Goal: Check status

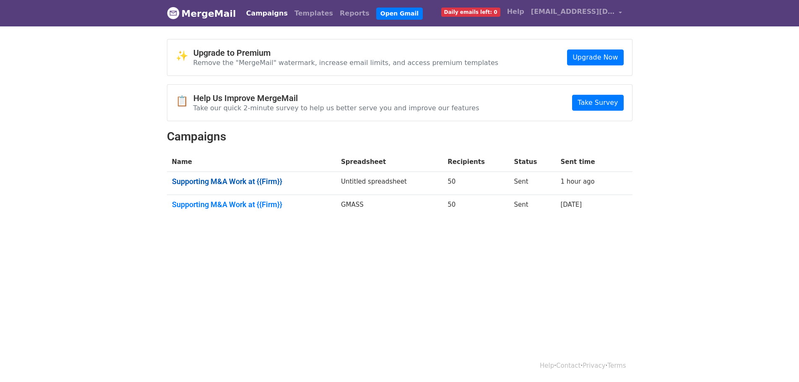
click at [250, 180] on link "Supporting M&A Work at {{Firm}}" at bounding box center [251, 181] width 159 height 9
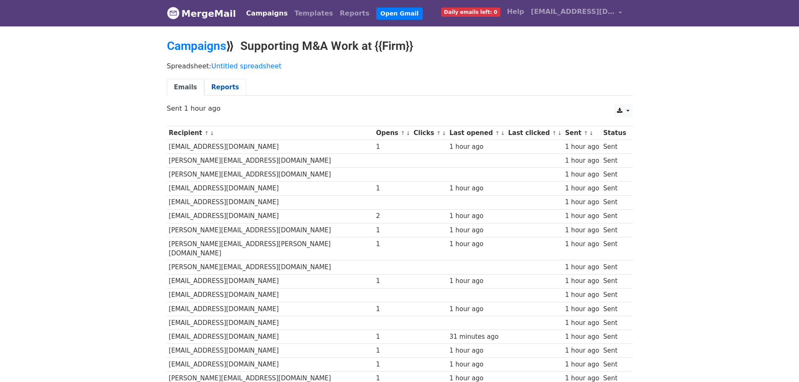
click at [208, 88] on link "Reports" at bounding box center [225, 87] width 42 height 17
